Goal: Information Seeking & Learning: Learn about a topic

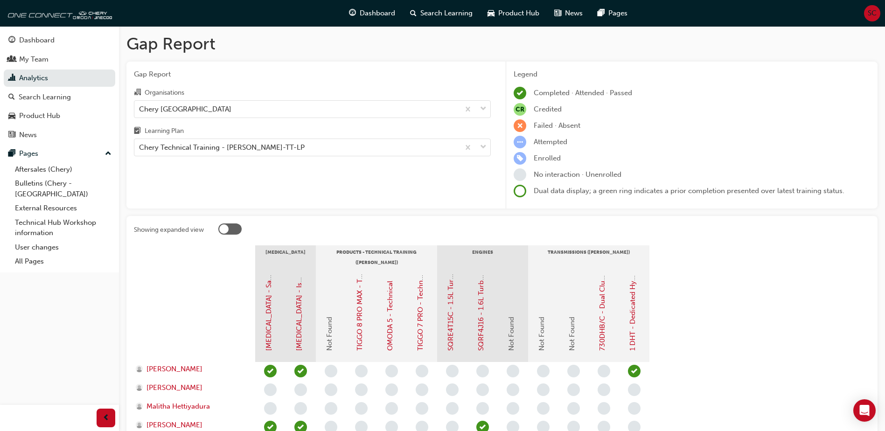
scroll to position [65, 0]
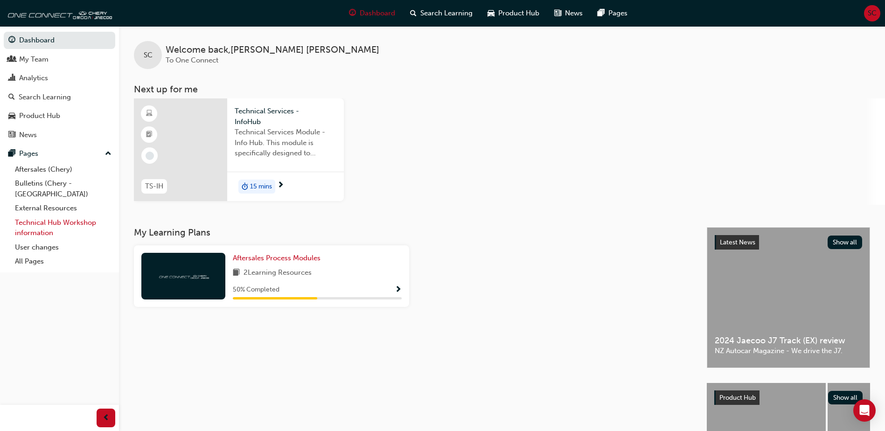
click at [47, 216] on link "Technical Hub Workshop information" at bounding box center [63, 228] width 104 height 25
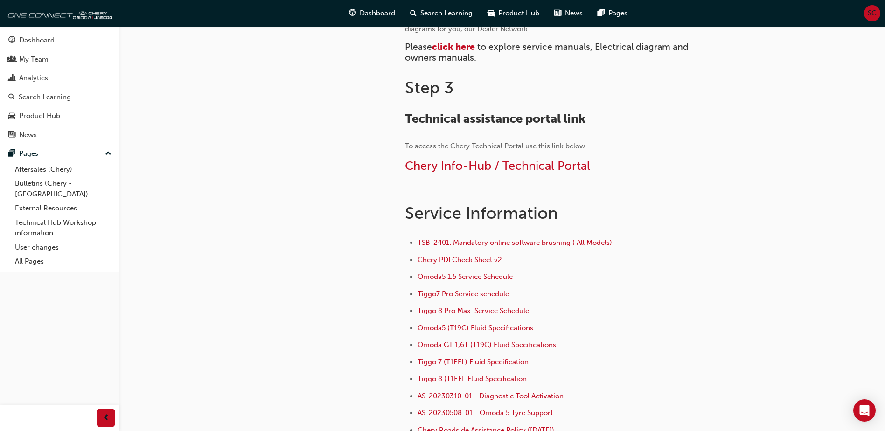
scroll to position [513, 0]
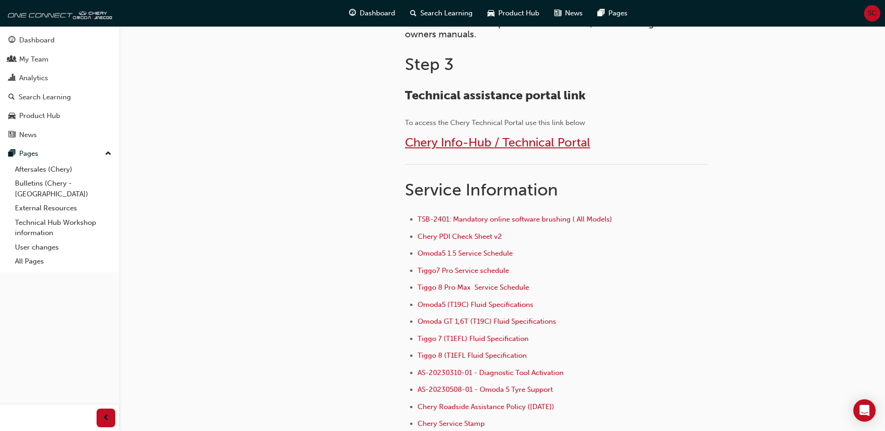
click at [527, 147] on span "Chery Info-Hub / Technical Portal" at bounding box center [497, 142] width 185 height 14
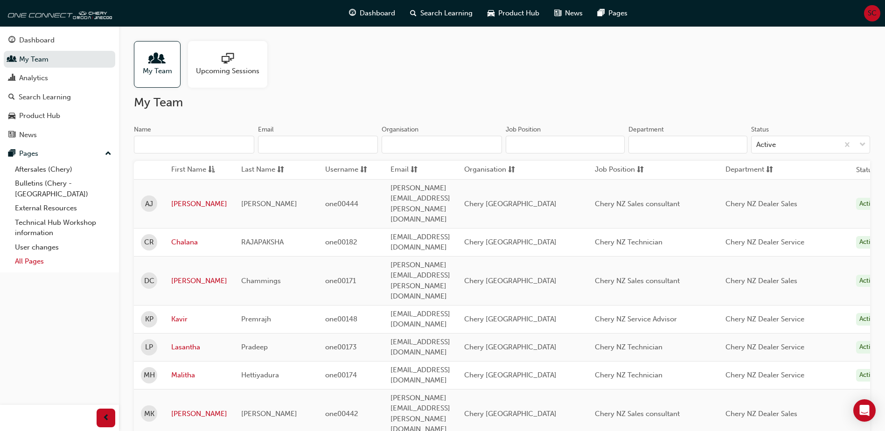
click at [35, 254] on link "All Pages" at bounding box center [63, 261] width 104 height 14
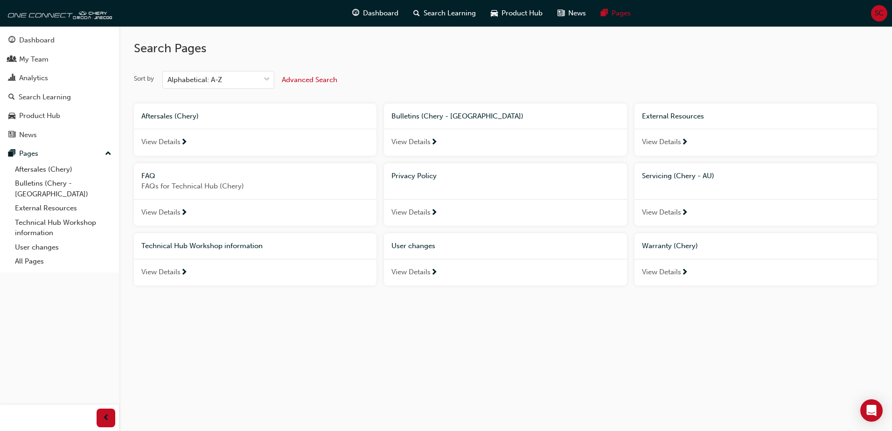
click at [175, 145] on span "View Details" at bounding box center [160, 142] width 39 height 11
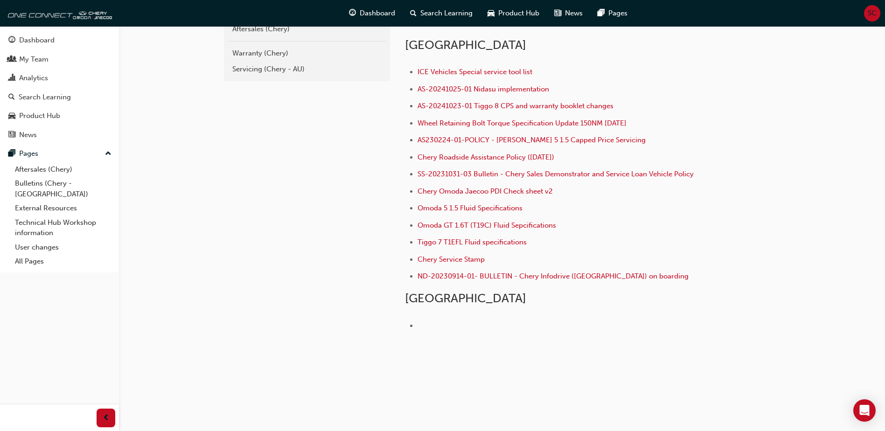
scroll to position [227, 0]
click at [465, 256] on span "Chery Service Stamp" at bounding box center [451, 258] width 67 height 8
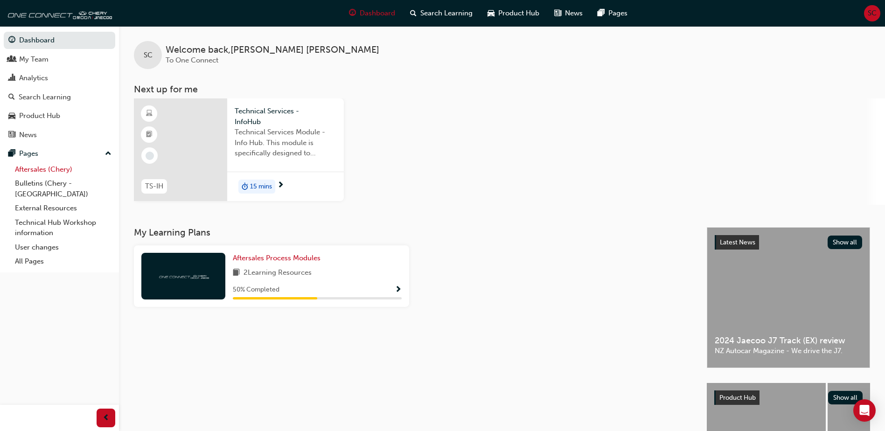
click at [46, 168] on link "Aftersales (Chery)" at bounding box center [63, 169] width 104 height 14
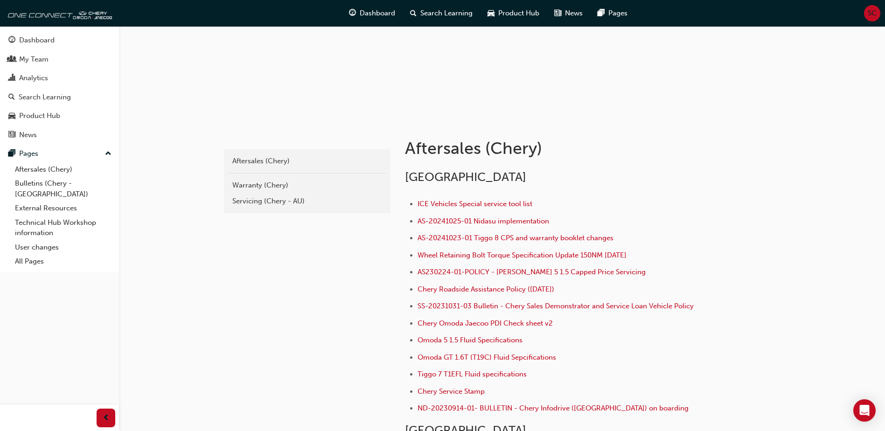
scroll to position [140, 0]
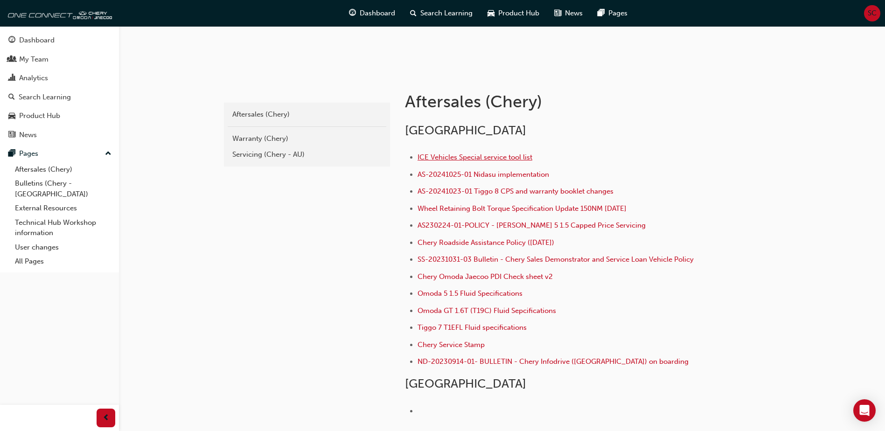
click at [455, 158] on span "ICE Vehicles Special service tool list" at bounding box center [475, 157] width 115 height 8
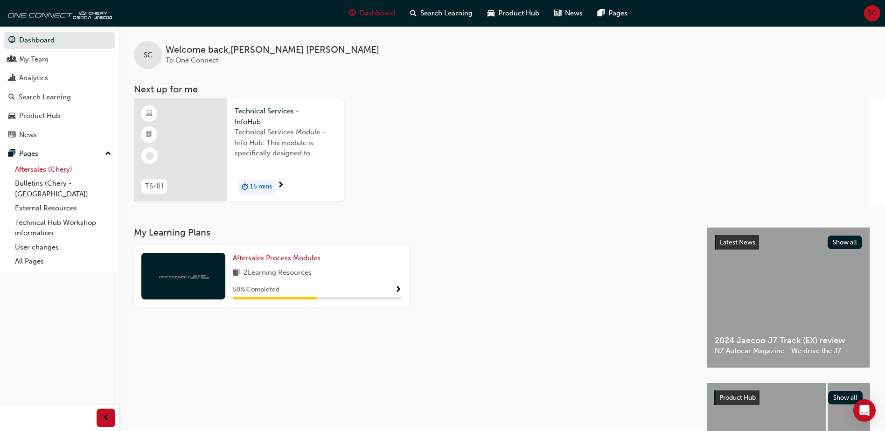
click at [46, 170] on link "Aftersales (Chery)" at bounding box center [63, 169] width 104 height 14
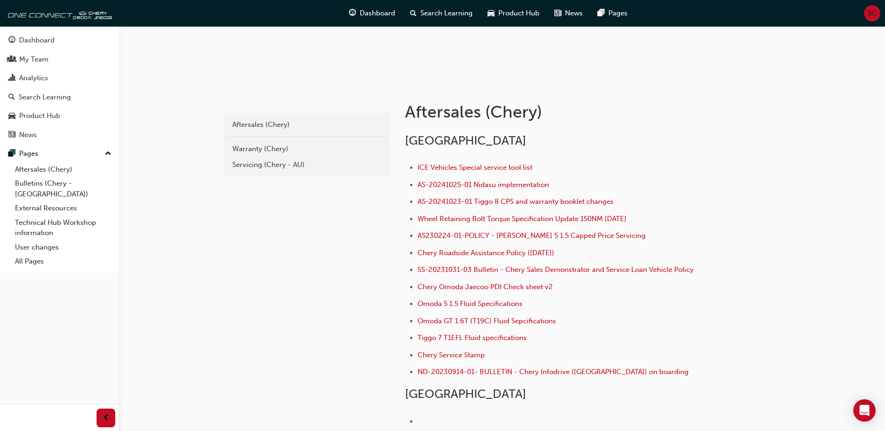
scroll to position [140, 0]
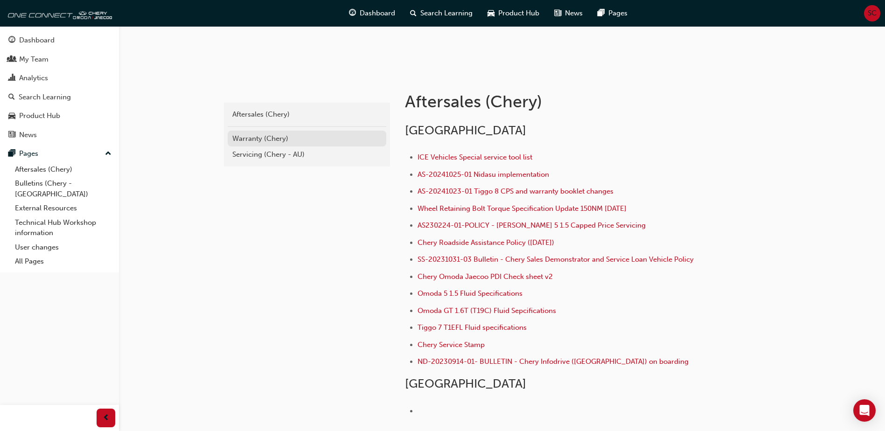
click at [254, 136] on div "Warranty (Chery)" at bounding box center [306, 138] width 149 height 11
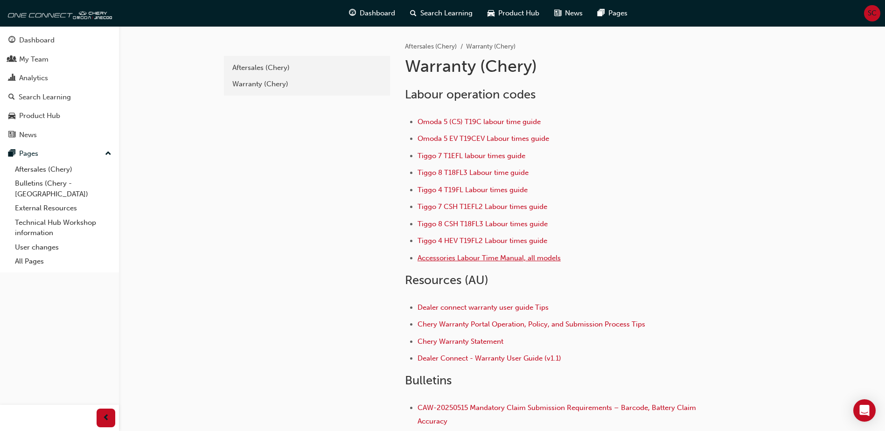
click at [502, 256] on span "Accessories Labour Time Manual, all models" at bounding box center [489, 258] width 143 height 8
click at [512, 191] on span "Tiggo 4 T19FL Labour times guide" at bounding box center [473, 190] width 110 height 8
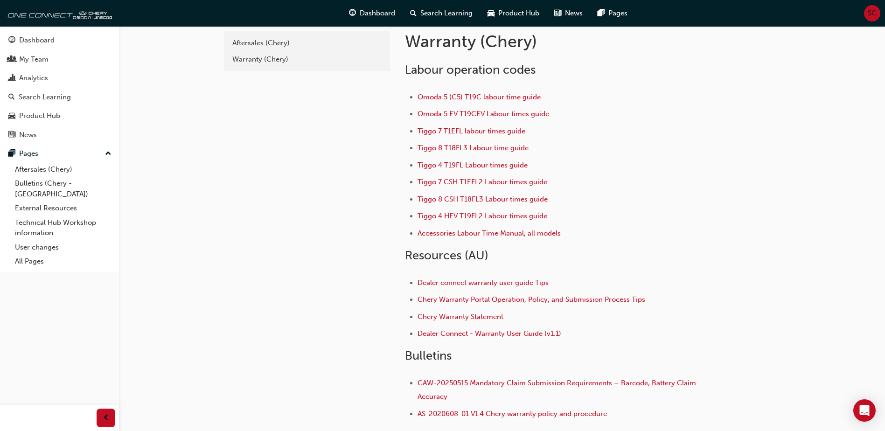
scroll to position [47, 0]
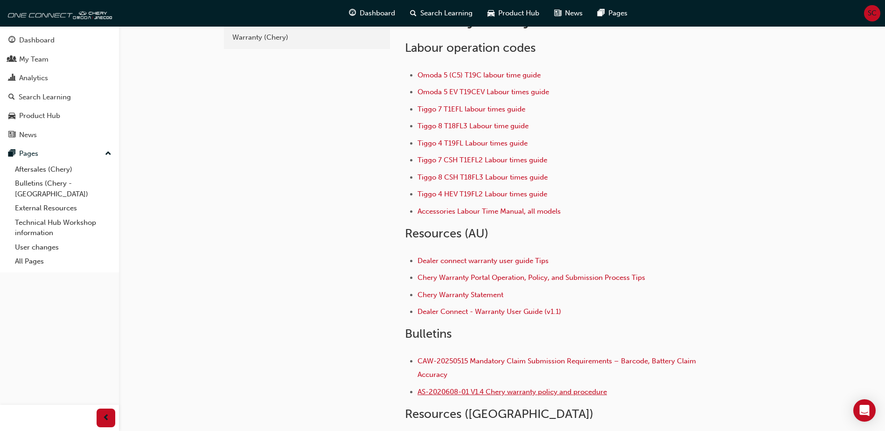
click span "AS-2020608-01 V1.4 Chery warranty policy and procedure"
